Goal: Task Accomplishment & Management: Manage account settings

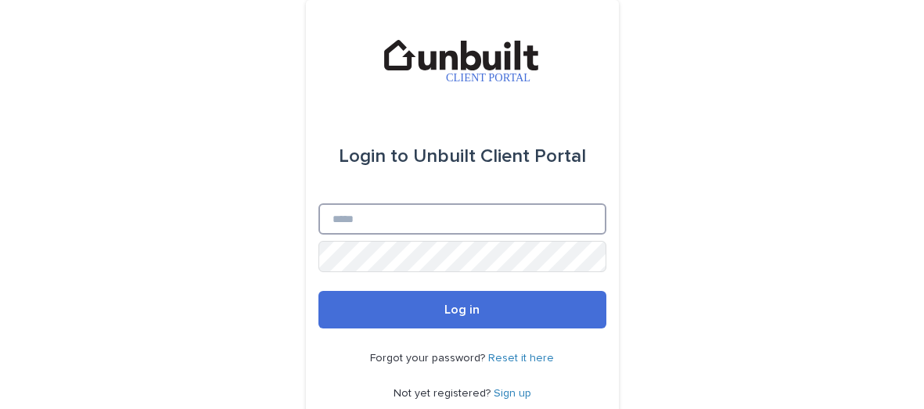
click at [414, 219] on input "Email" at bounding box center [462, 218] width 288 height 31
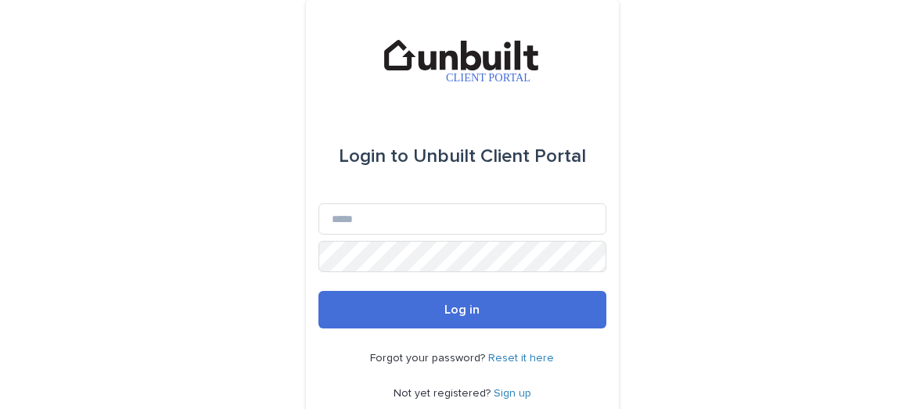
click at [226, 213] on div "Login to Unbuilt Client Portal Email Password Log in Forgot your password? Rese…" at bounding box center [462, 240] width 924 height 480
